Goal: Information Seeking & Learning: Learn about a topic

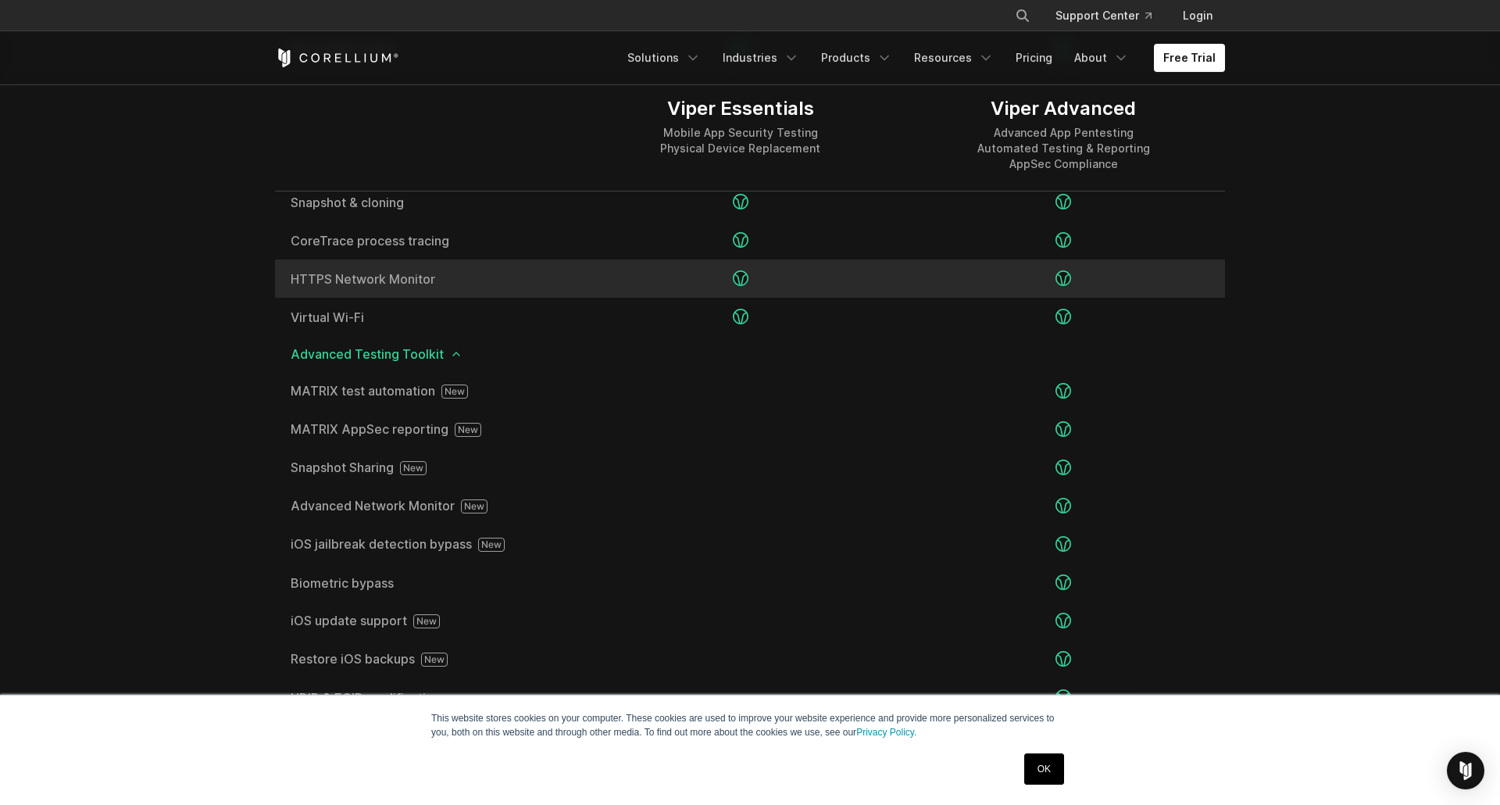
scroll to position [2486, 0]
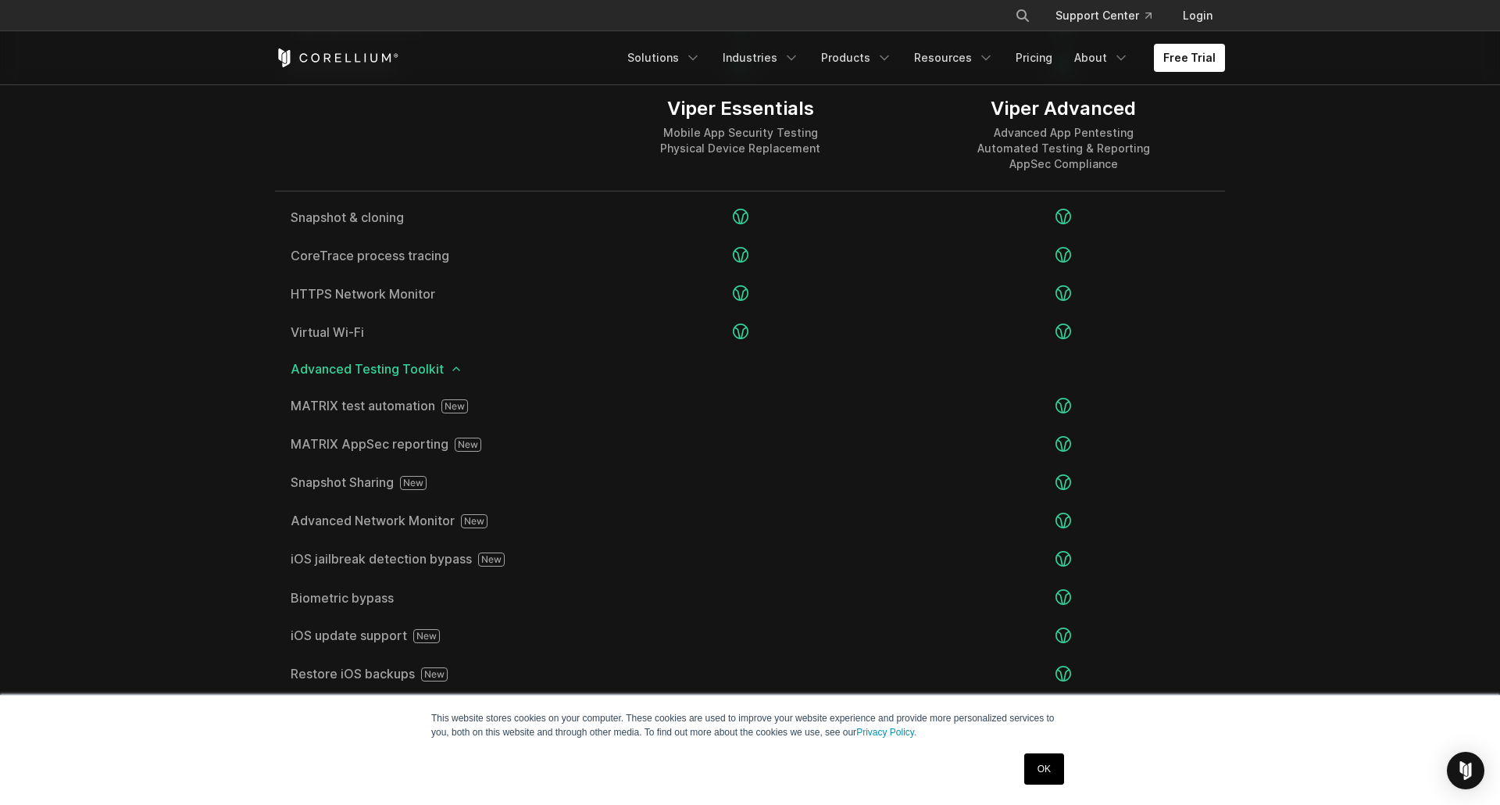
click at [1058, 767] on link "OK" at bounding box center [1044, 768] width 40 height 31
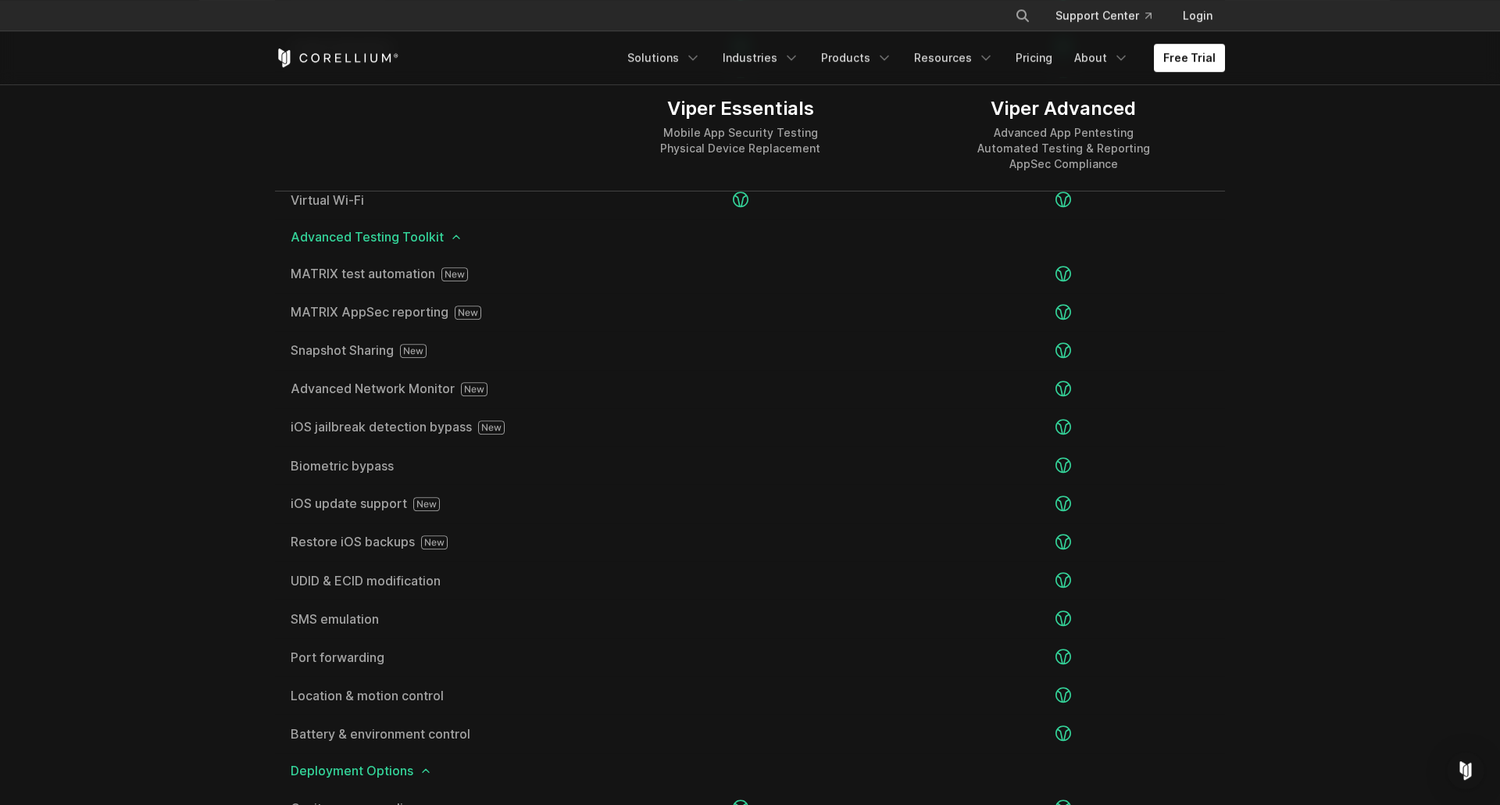
scroll to position [2588, 0]
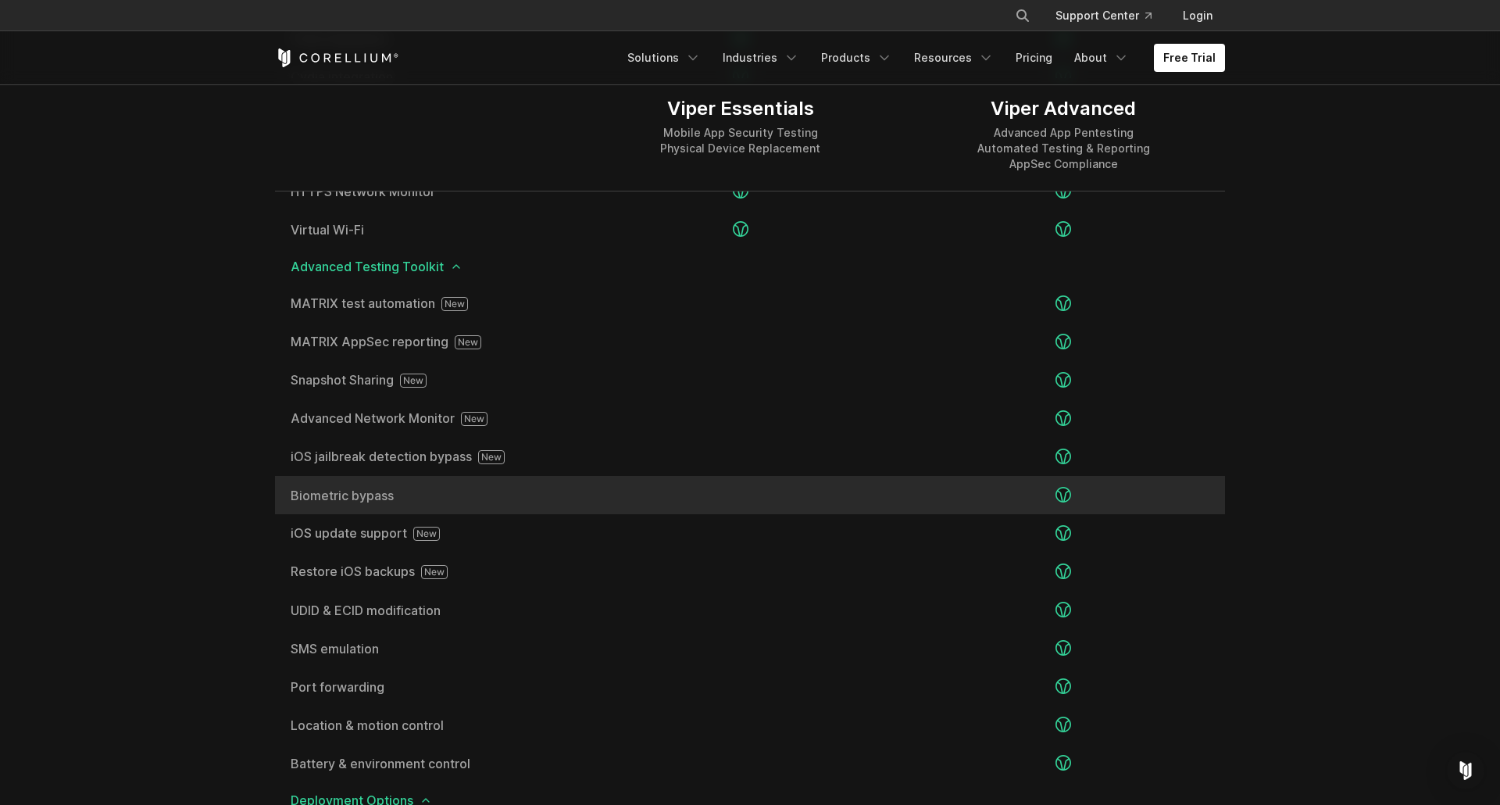
click at [391, 492] on span "Biometric bypass" at bounding box center [427, 495] width 273 height 13
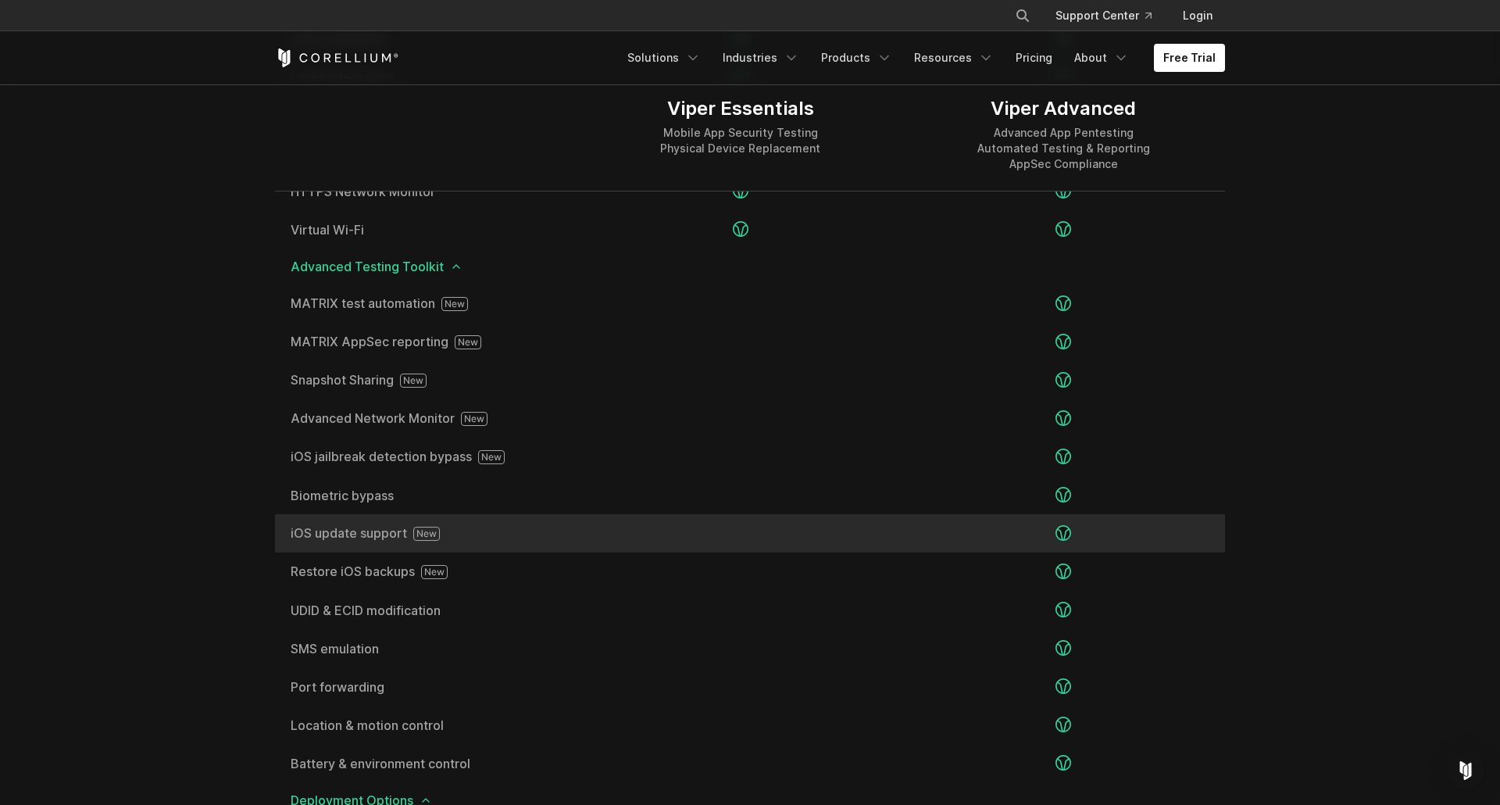
click at [512, 532] on span "iOS update support" at bounding box center [427, 534] width 273 height 14
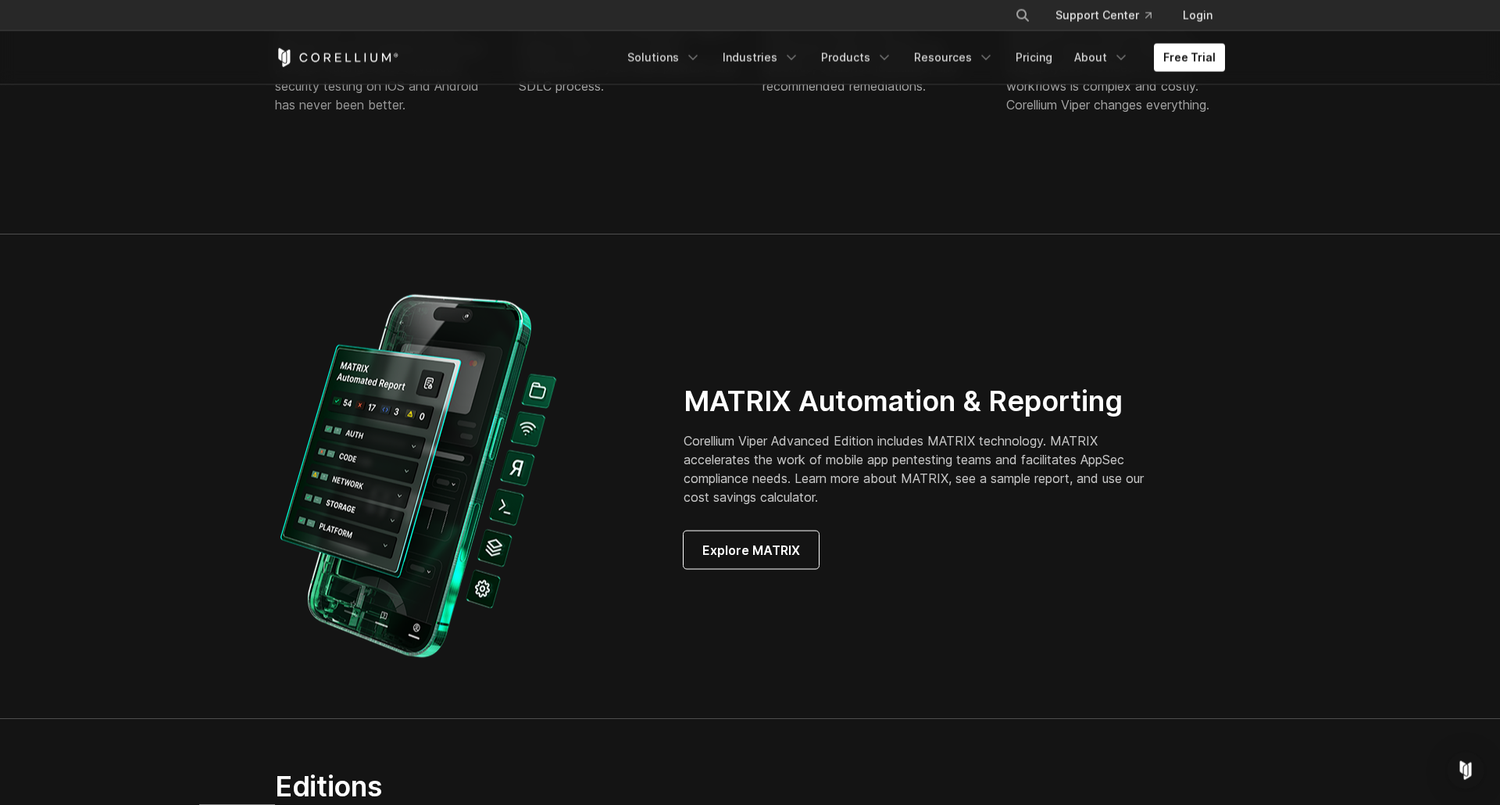
scroll to position [1078, 0]
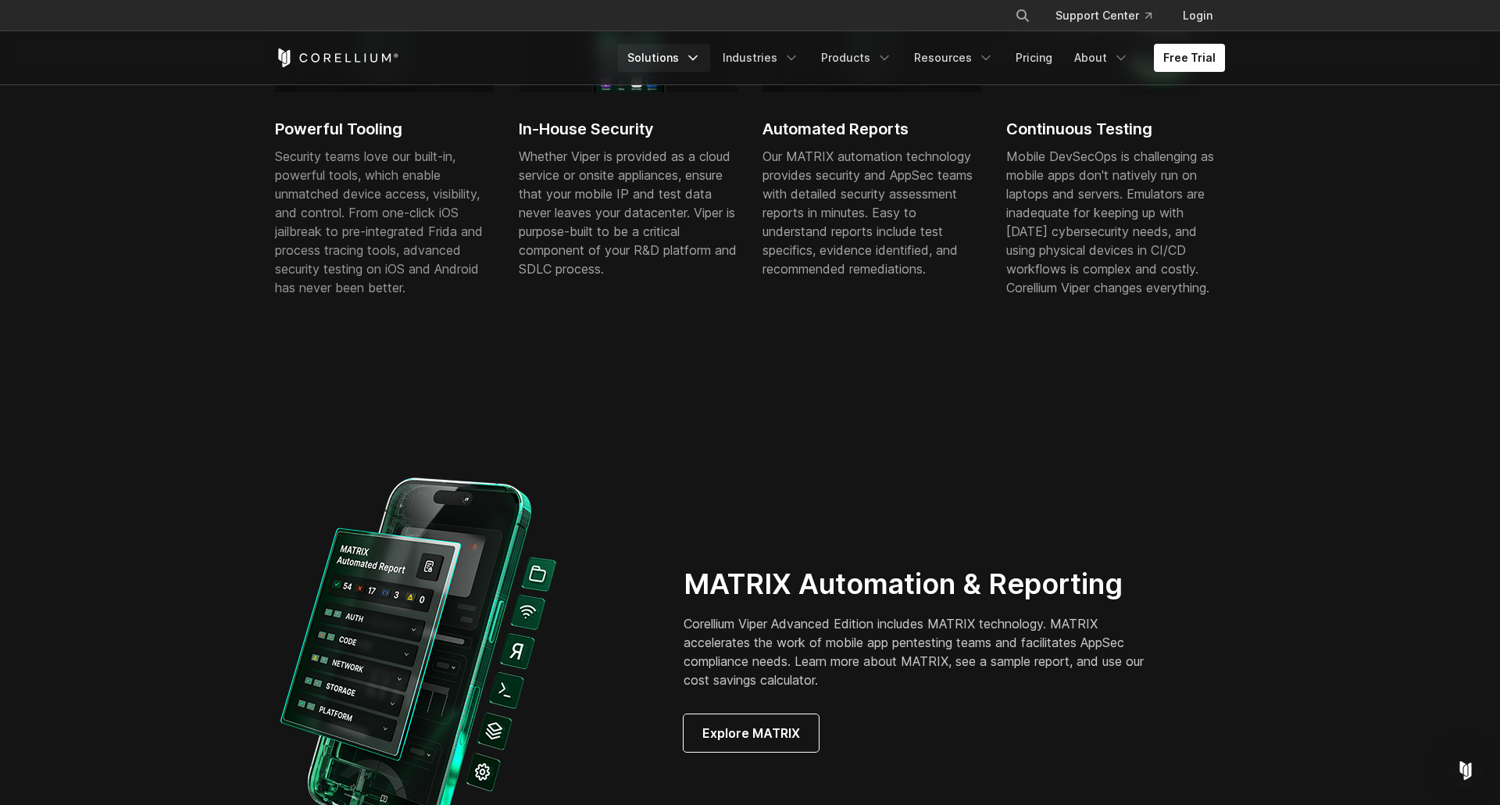
click at [701, 61] on icon "Navigation Menu" at bounding box center [693, 58] width 16 height 16
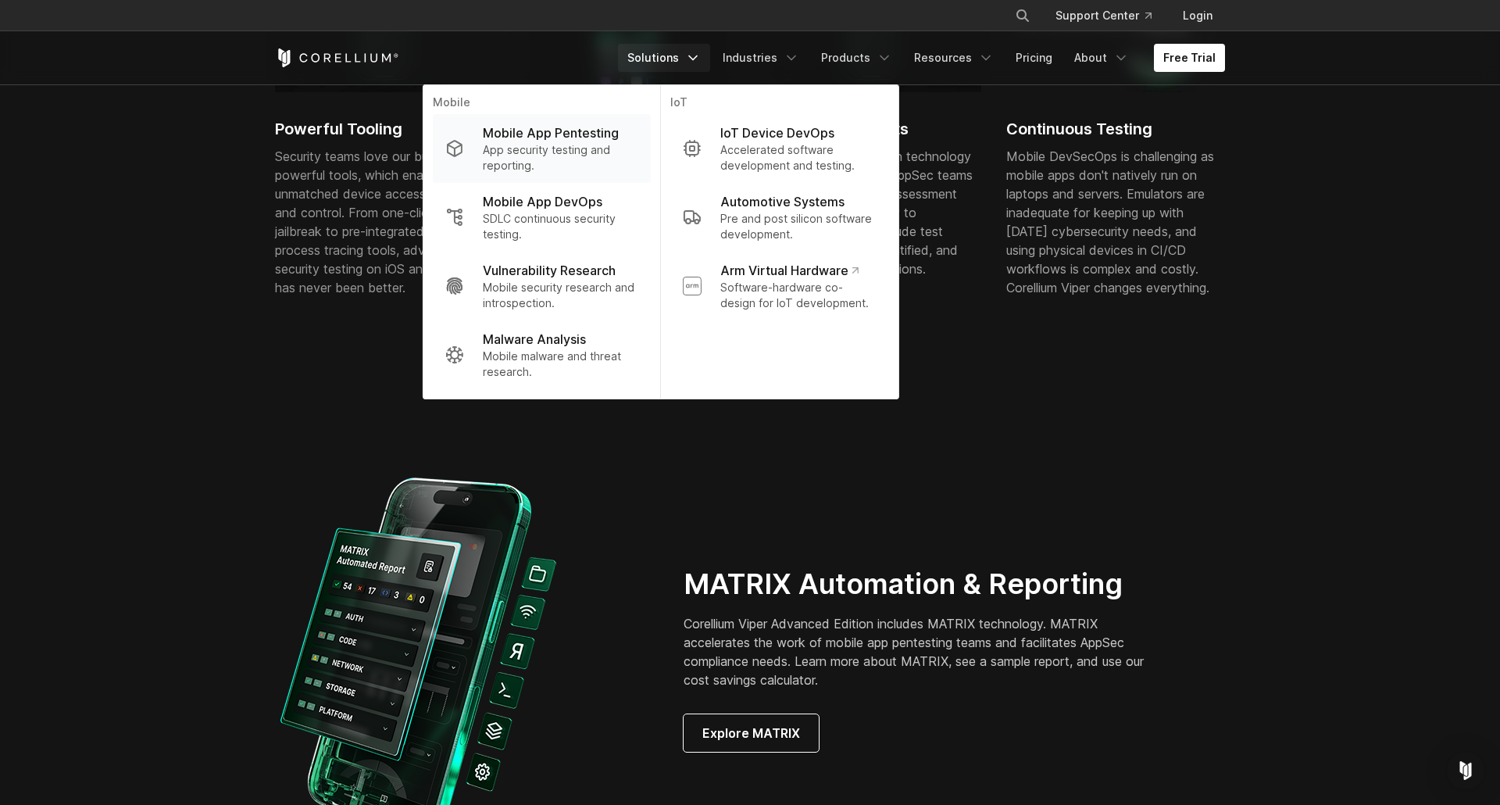
click at [582, 160] on p "App security testing and reporting." at bounding box center [561, 157] width 156 height 31
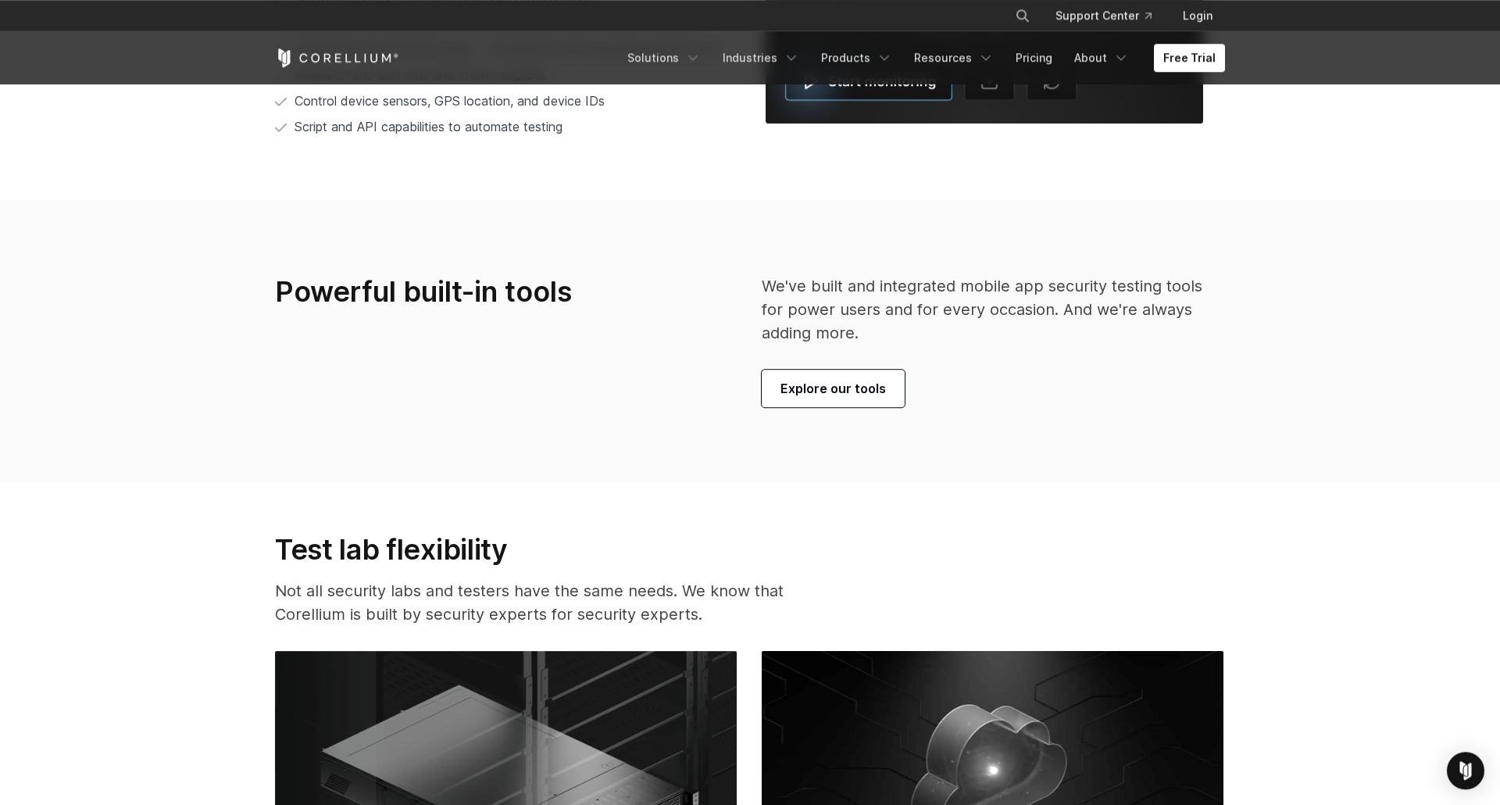
scroll to position [3645, 0]
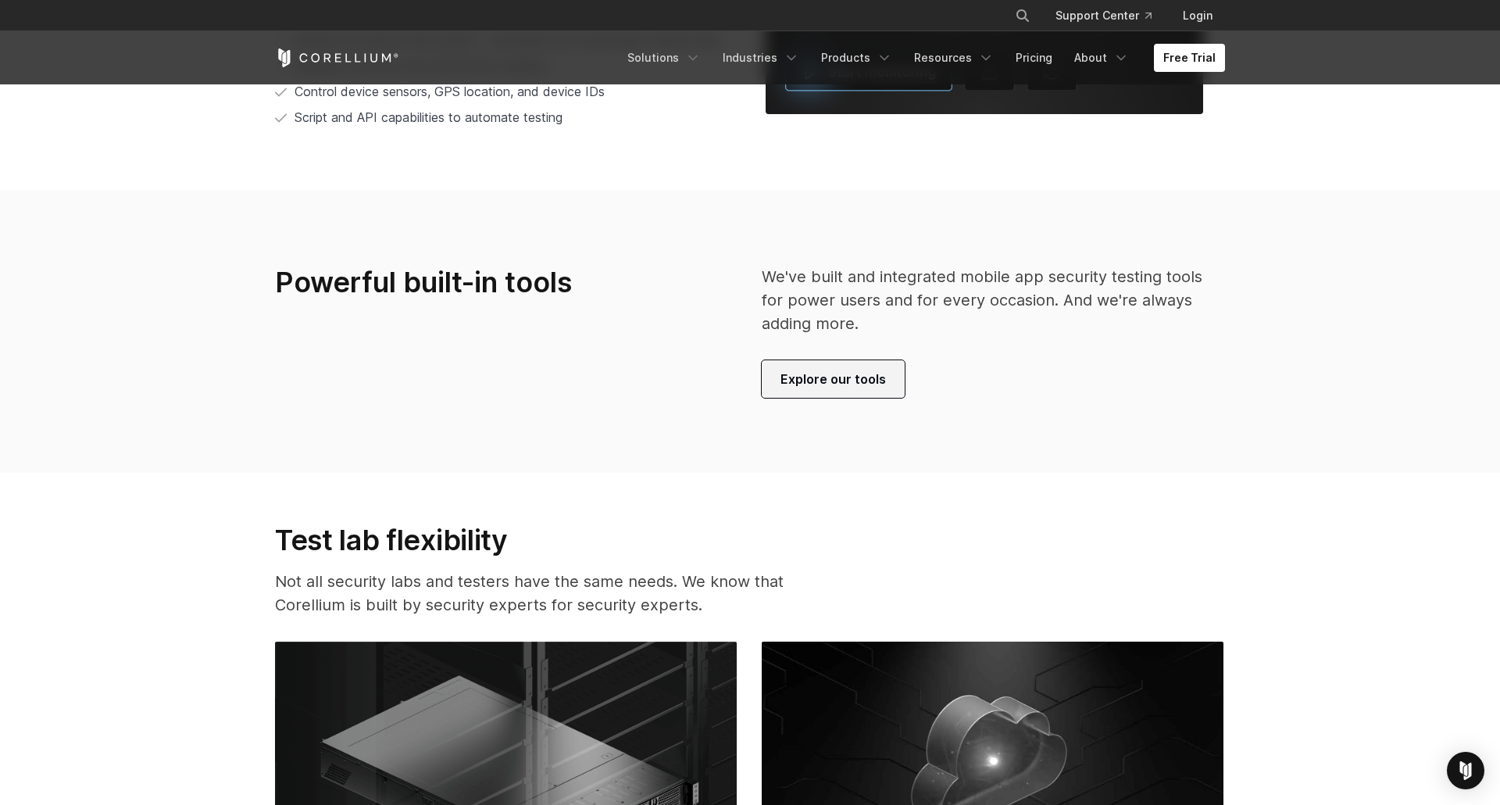
click at [854, 381] on span "Explore our tools" at bounding box center [833, 379] width 105 height 19
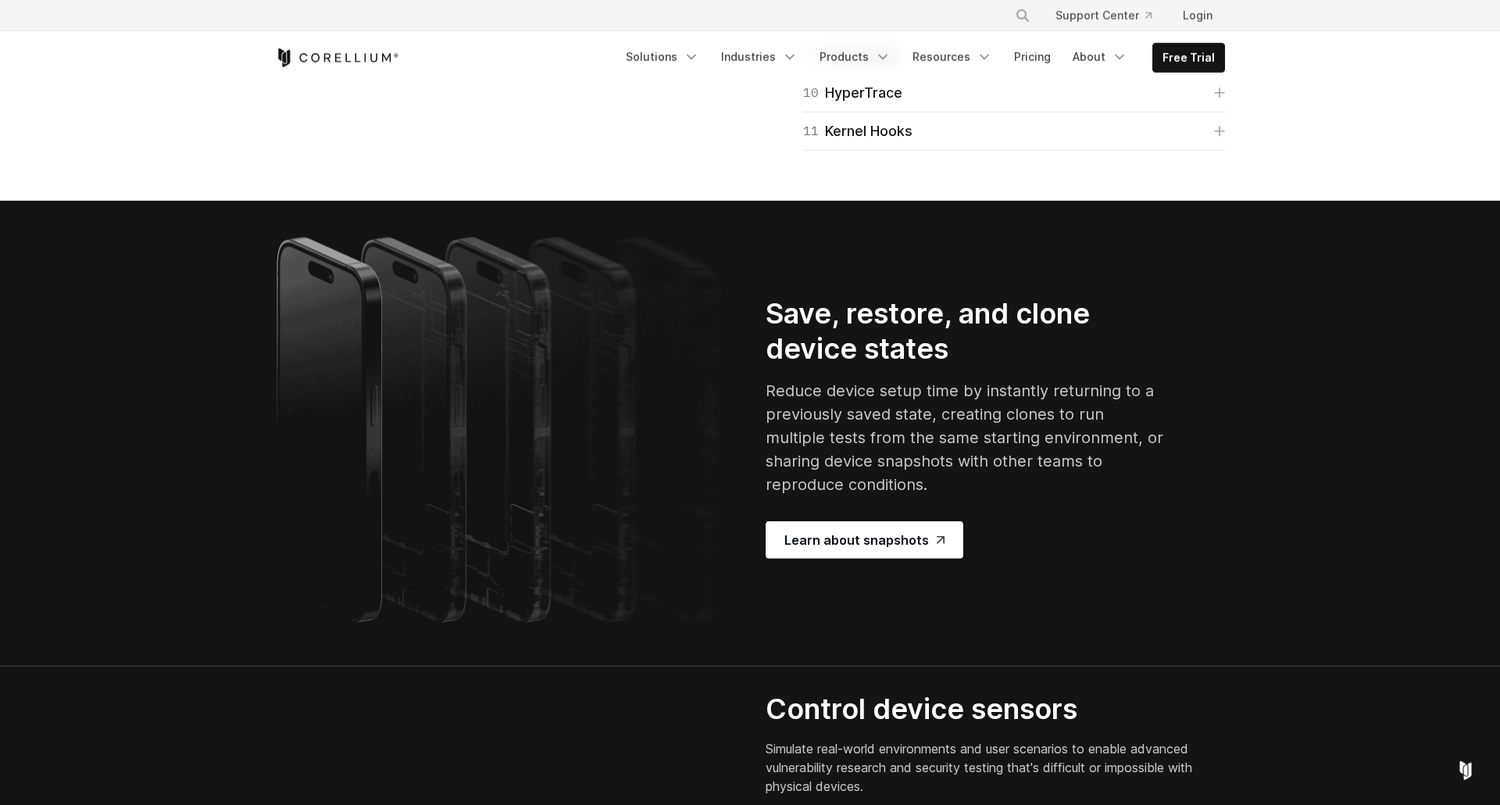
scroll to position [2804, 0]
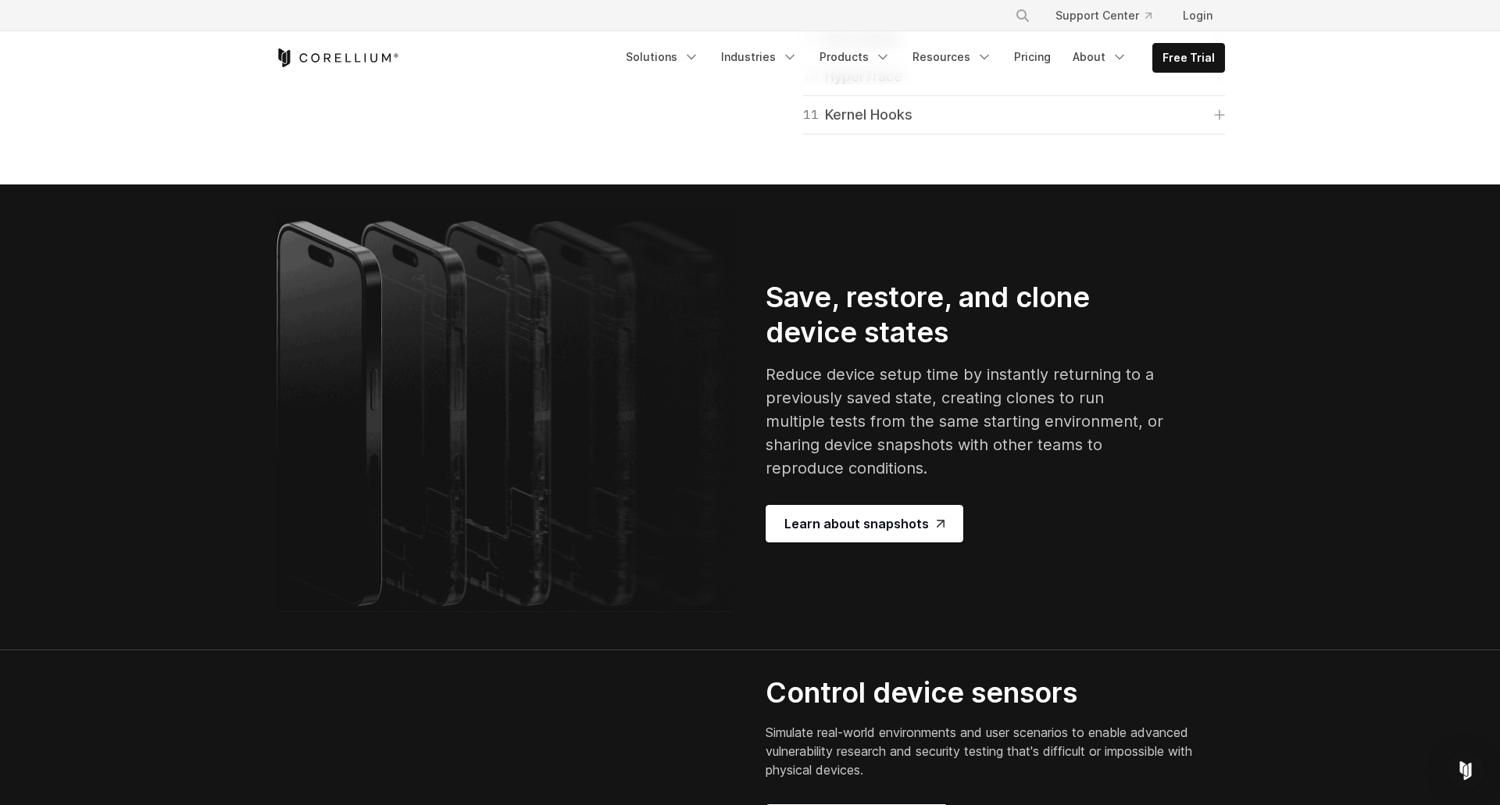
click at [1019, 126] on link "11 Kernel Hooks" at bounding box center [1014, 115] width 422 height 22
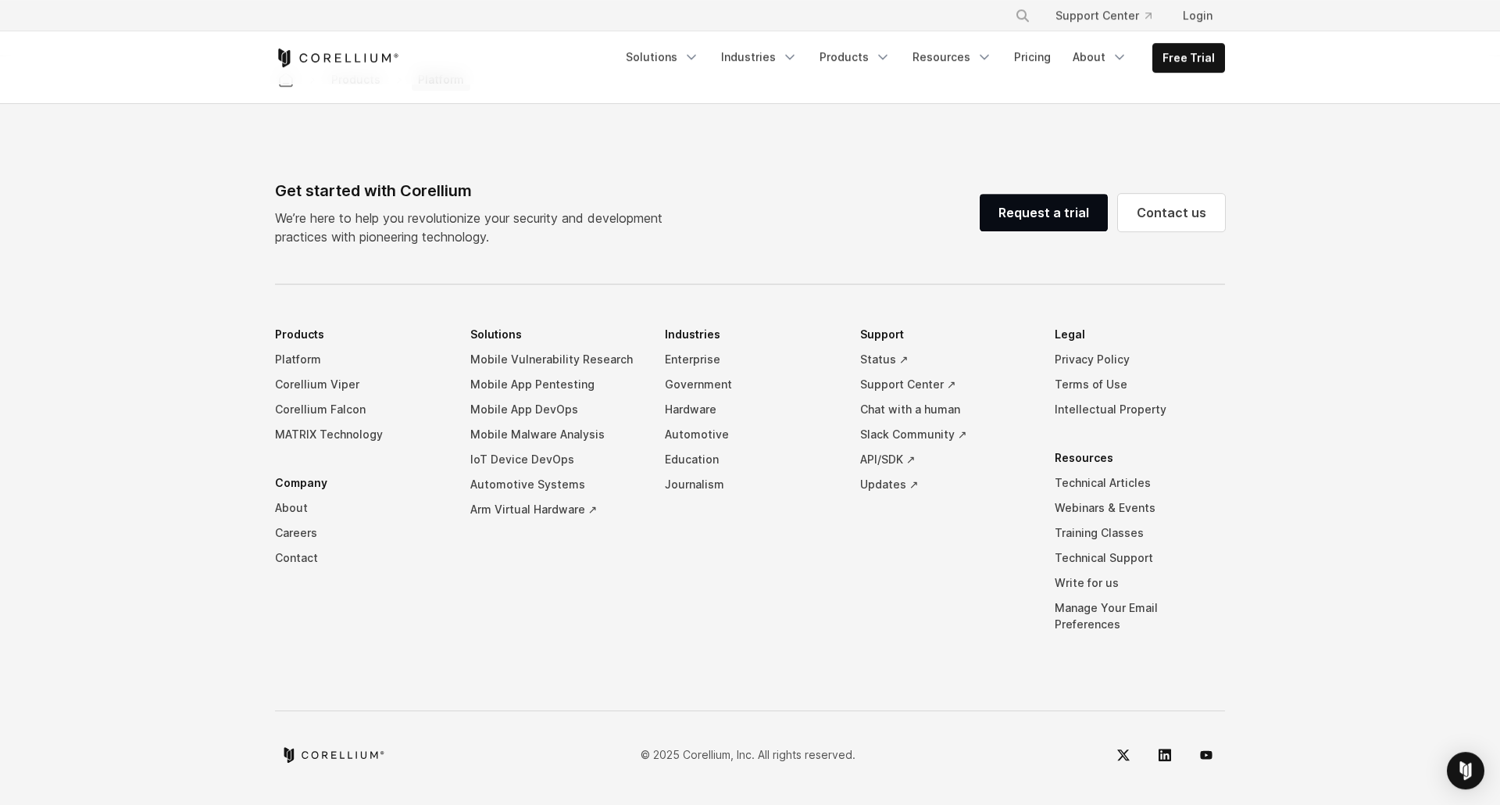
scroll to position [7009, 0]
